Goal: Information Seeking & Learning: Learn about a topic

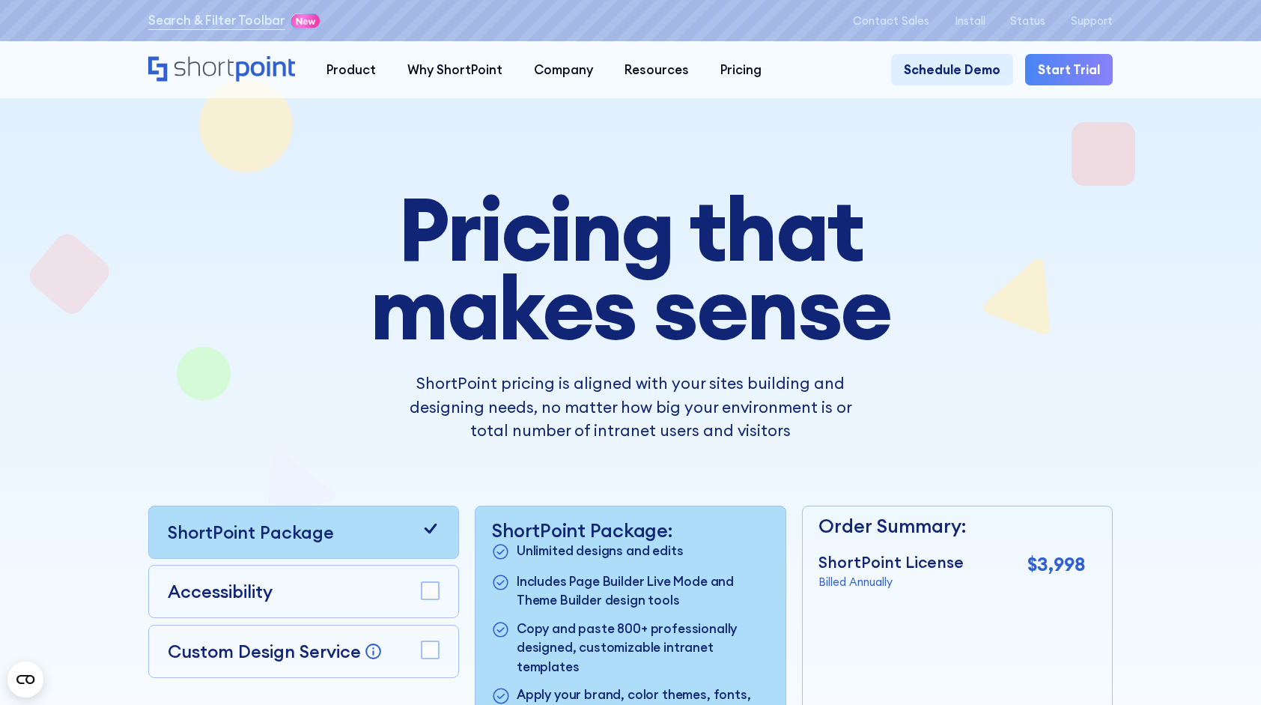
click at [252, 82] on div "Home" at bounding box center [221, 70] width 147 height 28
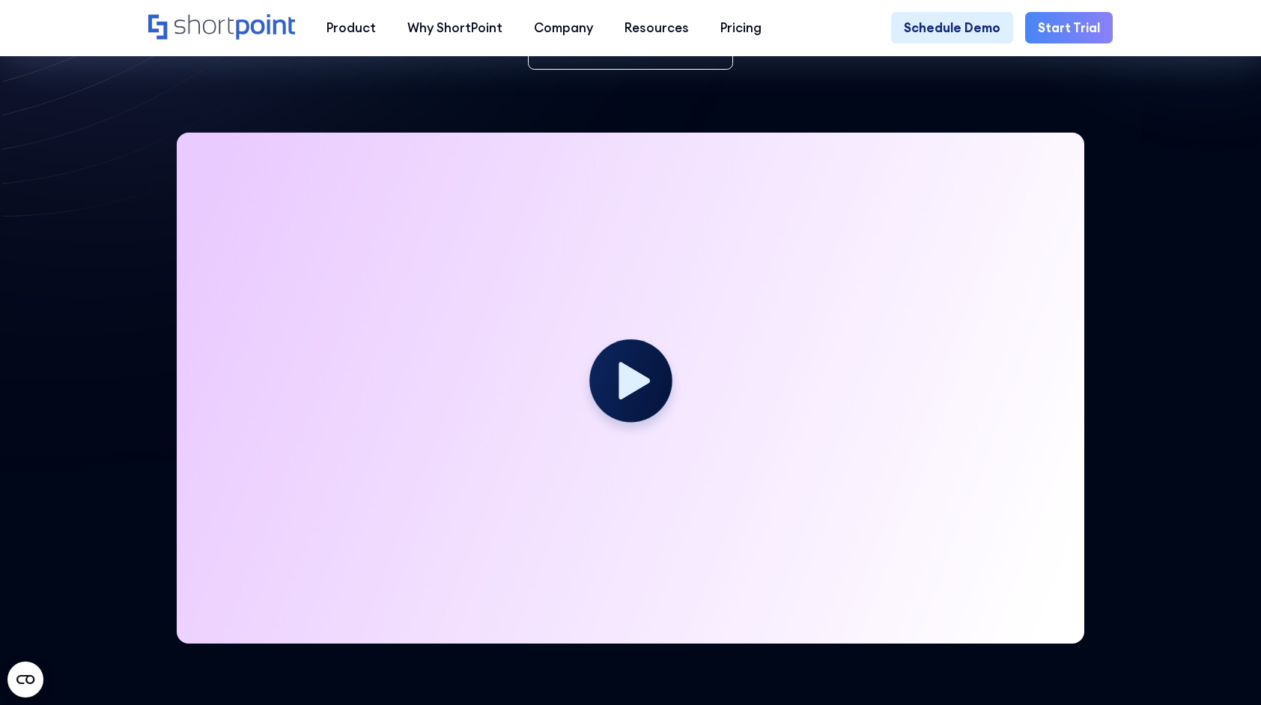
scroll to position [374, 0]
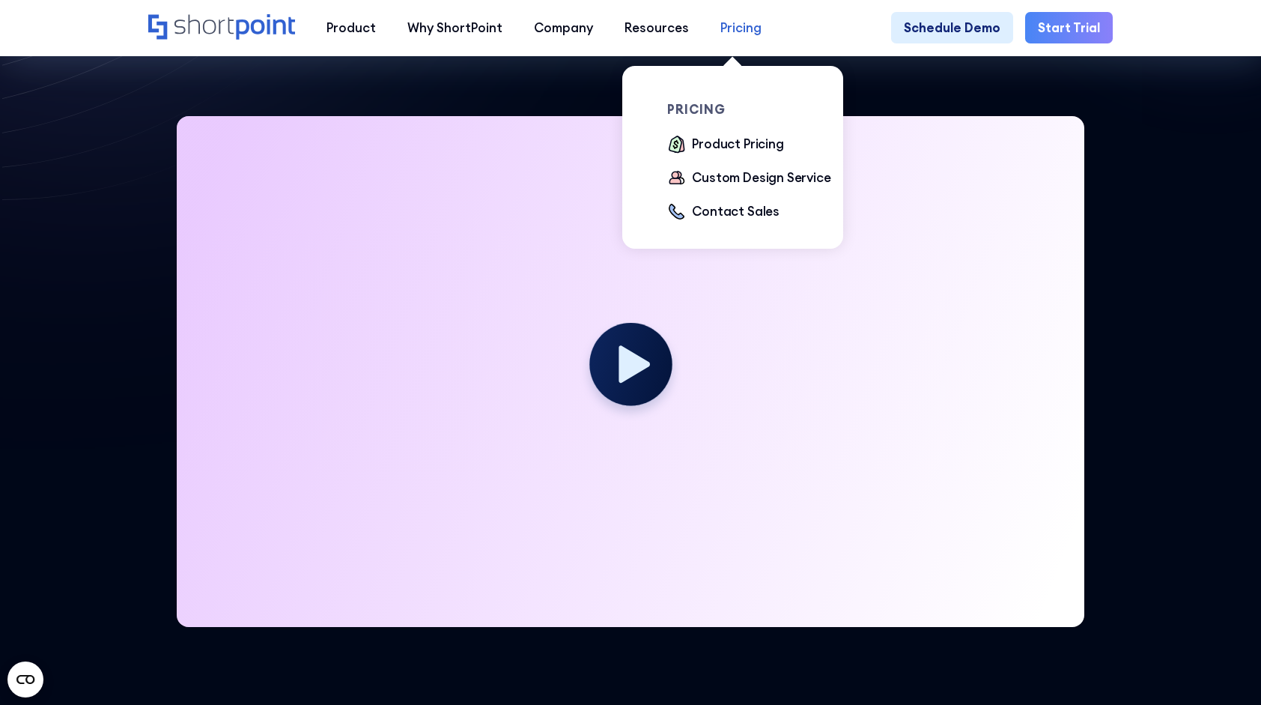
click at [721, 19] on div "Pricing" at bounding box center [740, 28] width 41 height 19
click at [744, 145] on div "Product Pricing" at bounding box center [737, 144] width 91 height 19
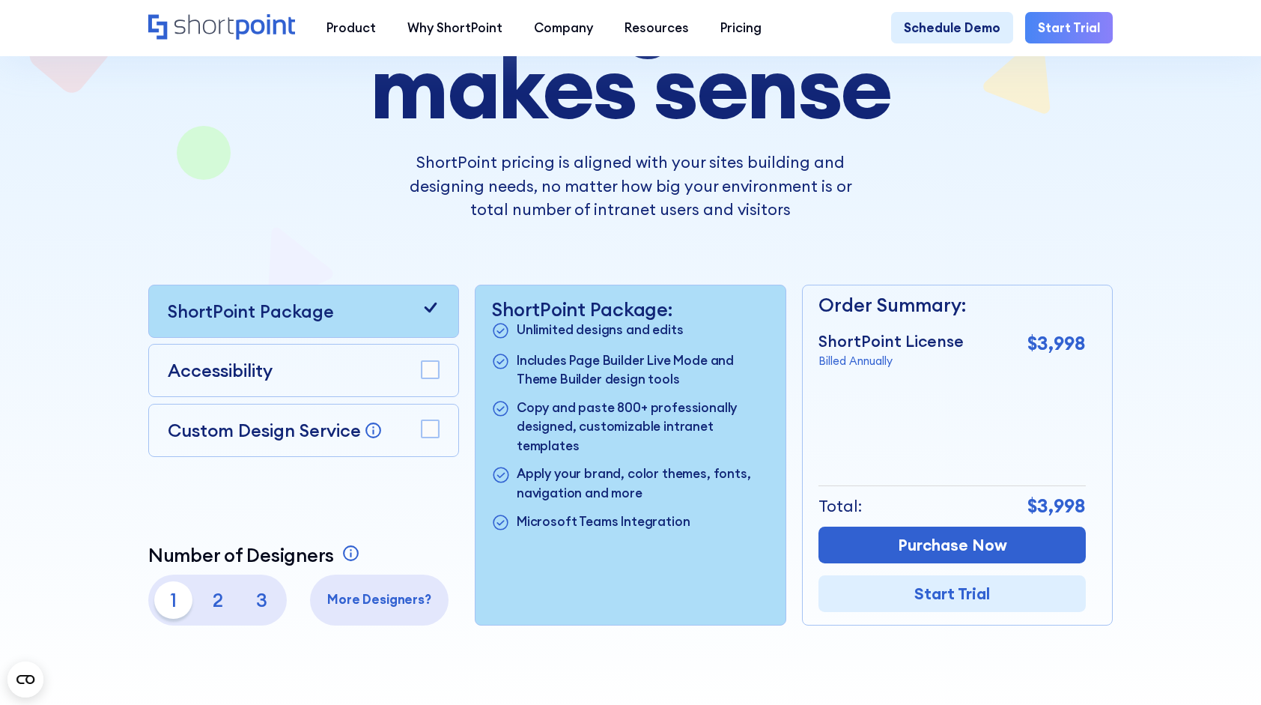
scroll to position [225, 0]
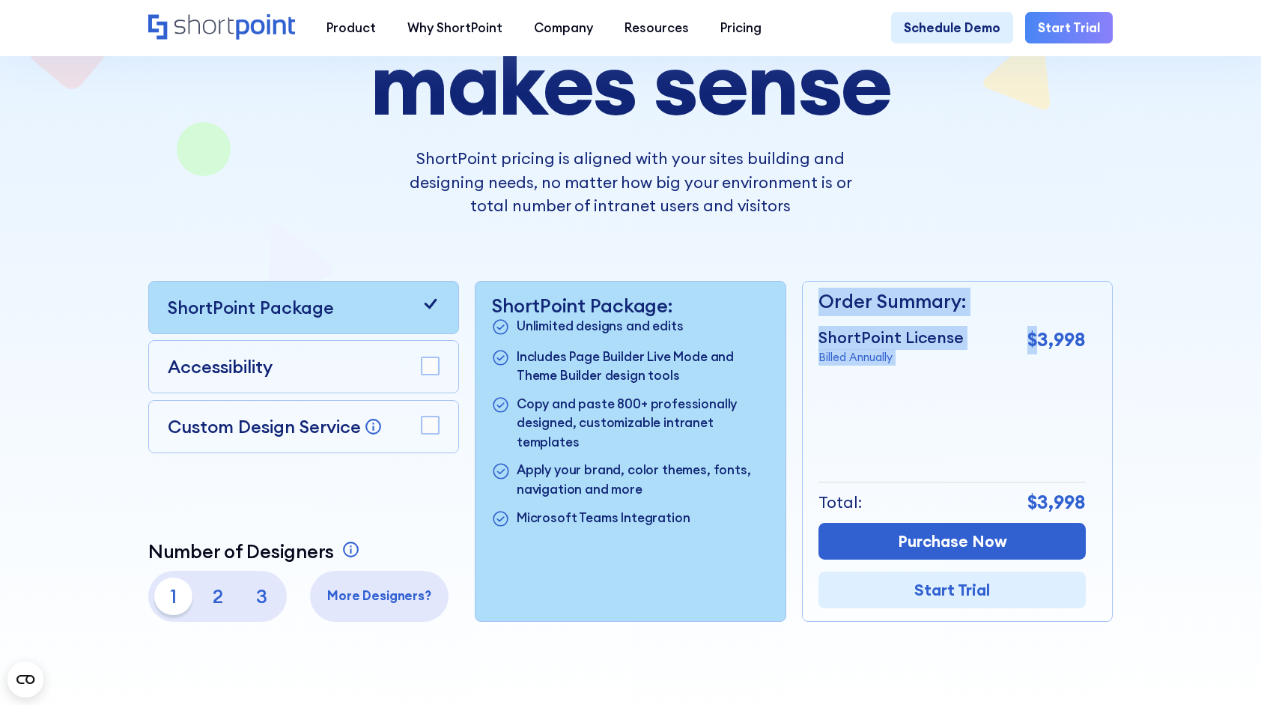
drag, startPoint x: 1042, startPoint y: 340, endPoint x: 1109, endPoint y: 350, distance: 67.5
click at [1109, 350] on div "Order Summary: ShortPoint License Billed Annually $3,998 + Custom Design Servic…" at bounding box center [957, 451] width 311 height 341
drag, startPoint x: 1109, startPoint y: 350, endPoint x: 1110, endPoint y: 386, distance: 36.0
click at [1113, 386] on div "Order Summary: ShortPoint License Billed Annually $3,998 + Custom Design Servic…" at bounding box center [957, 451] width 311 height 341
click at [425, 428] on rect at bounding box center [430, 424] width 17 height 17
